Goal: Browse casually

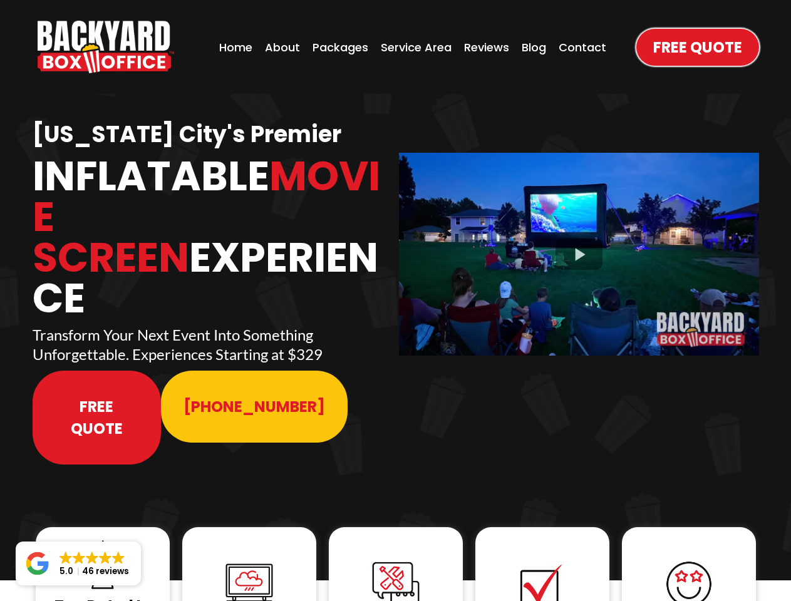
click at [106, 47] on img "https://www.backyardboxoffice.com" at bounding box center [106, 47] width 137 height 53
click at [579, 246] on div at bounding box center [579, 254] width 360 height 202
click at [103, 540] on img at bounding box center [103, 565] width 50 height 50
click at [249, 559] on img at bounding box center [249, 584] width 50 height 50
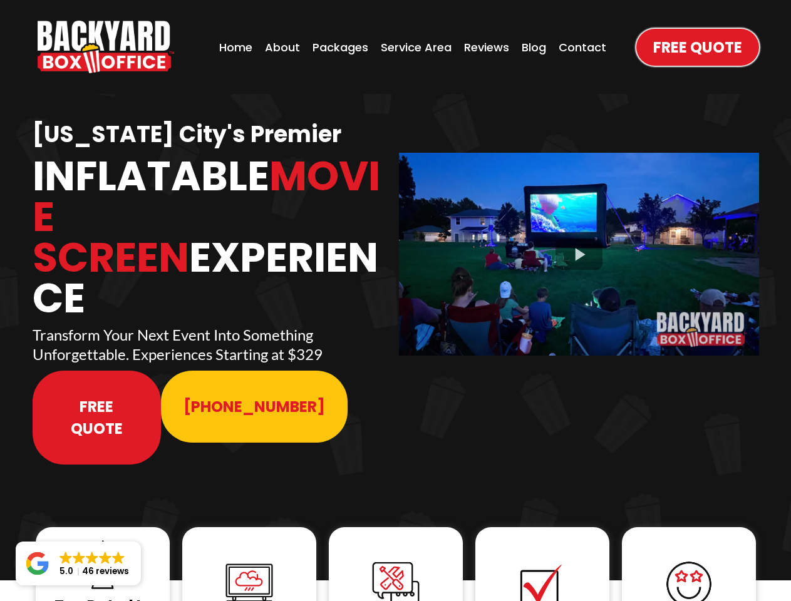
click at [249, 559] on img at bounding box center [249, 584] width 50 height 50
click at [396, 560] on img at bounding box center [396, 585] width 50 height 50
click at [542, 560] on img at bounding box center [542, 585] width 50 height 50
